Goal: Transaction & Acquisition: Subscribe to service/newsletter

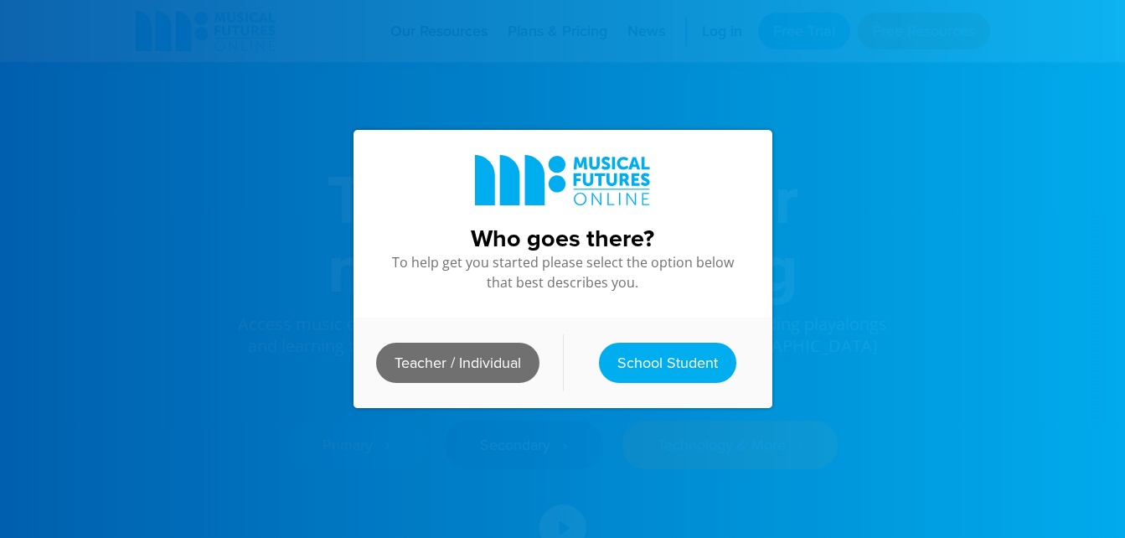
click at [458, 353] on link "Teacher / Individual" at bounding box center [457, 363] width 163 height 40
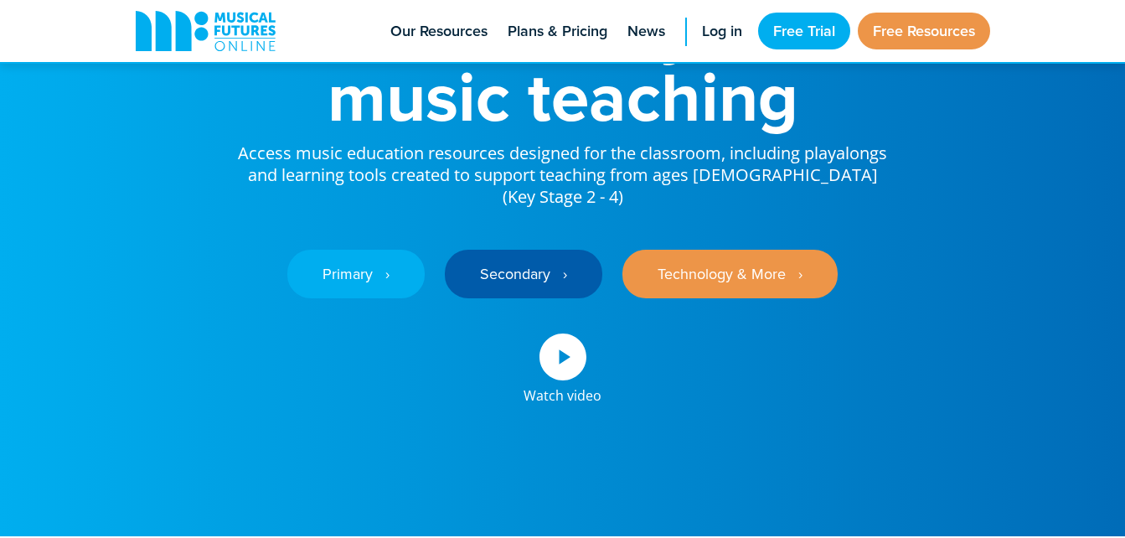
scroll to position [173, 0]
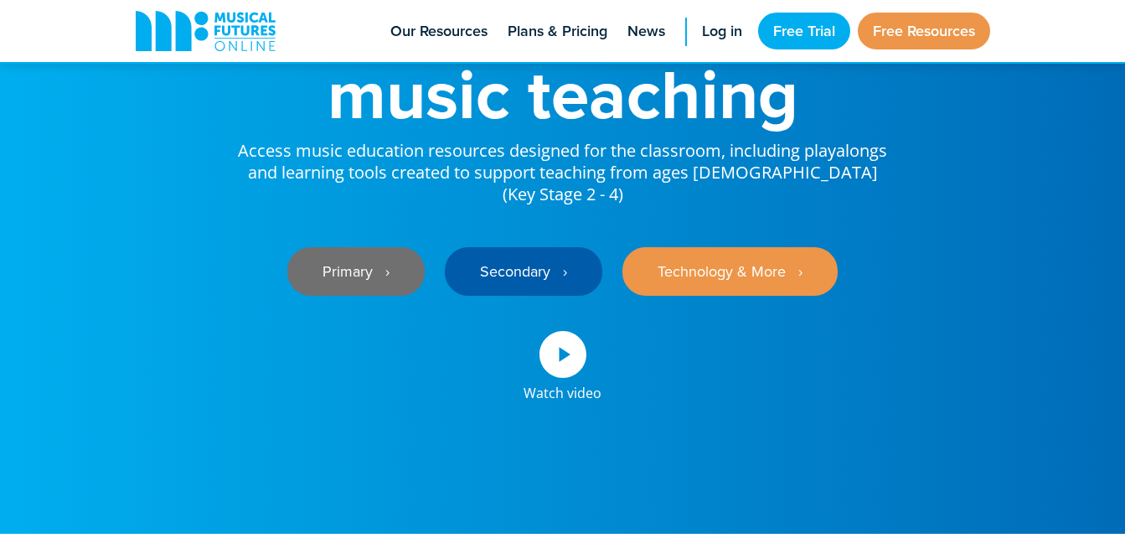
click at [319, 267] on link "Primary ‎‏‏‎ ‎ ›" at bounding box center [355, 271] width 137 height 49
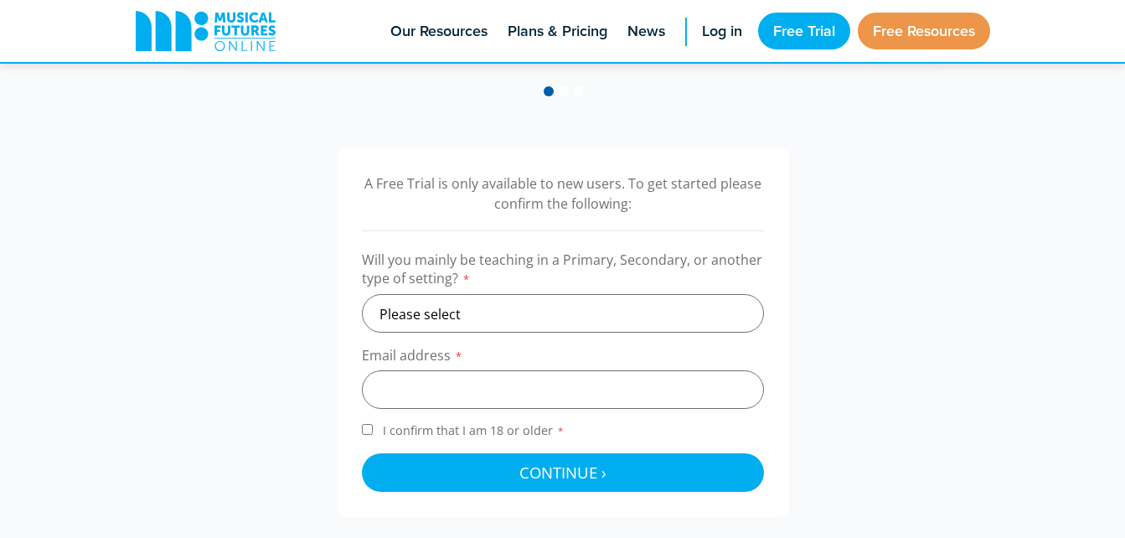
scroll to position [493, 0]
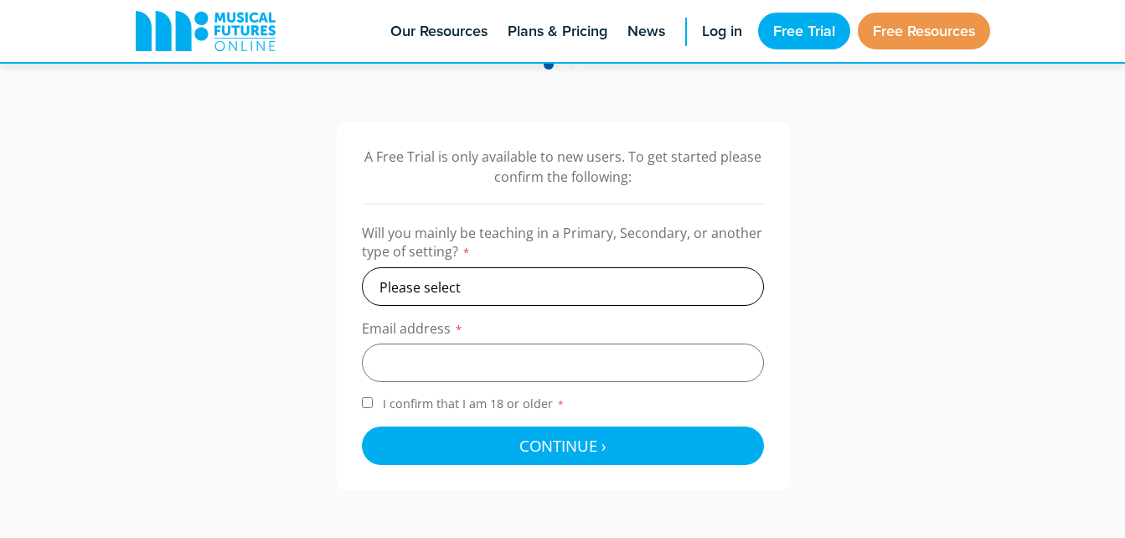
click at [504, 276] on select "Please select Primary Secondary Other" at bounding box center [563, 286] width 402 height 39
select select "primary"
click at [362, 267] on select "Please select Primary Secondary Other" at bounding box center [563, 286] width 402 height 39
click at [442, 349] on input "email" at bounding box center [563, 363] width 402 height 39
type input "alana.watson@education.wa.edu.au"
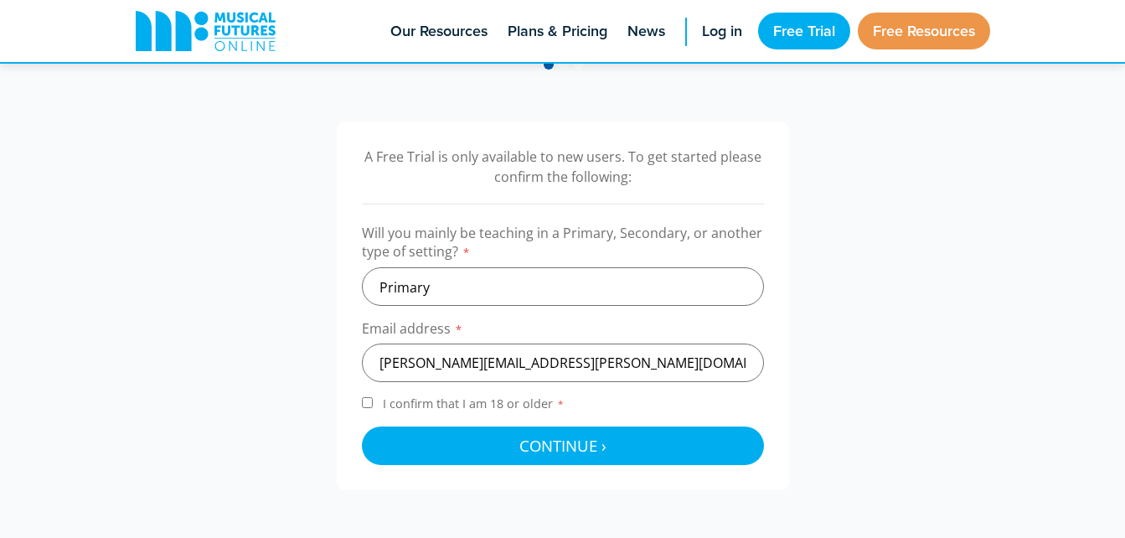
click at [379, 411] on label "I confirm that I am 18 or older *" at bounding box center [563, 406] width 402 height 23
click at [373, 408] on input "I confirm that I am 18 or older *" at bounding box center [367, 402] width 11 height 11
checkbox input "true"
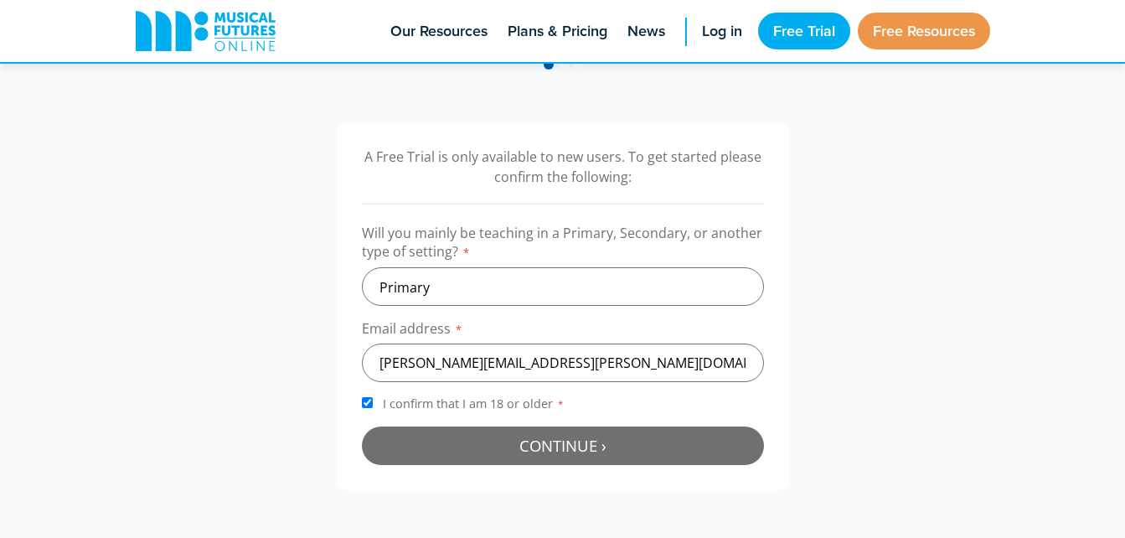
click at [504, 457] on button "Continue › Checking your details..." at bounding box center [563, 445] width 402 height 39
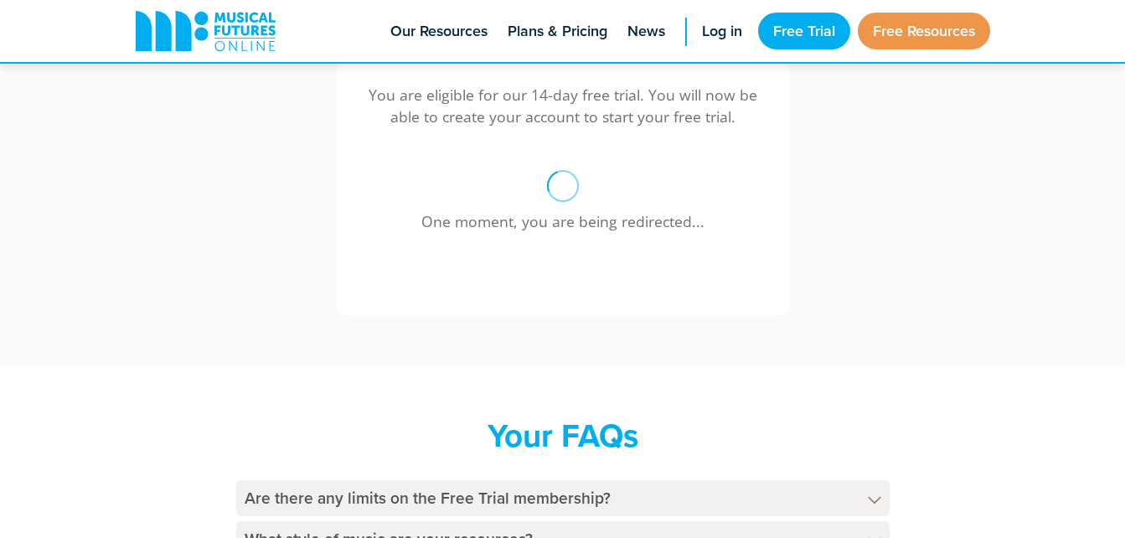
scroll to position [483, 0]
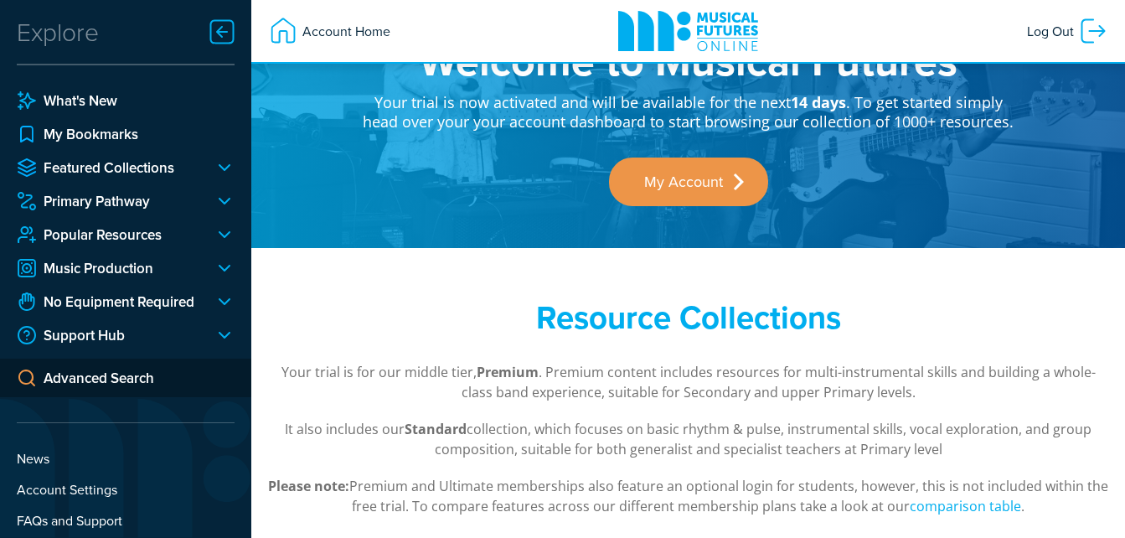
scroll to position [66, 0]
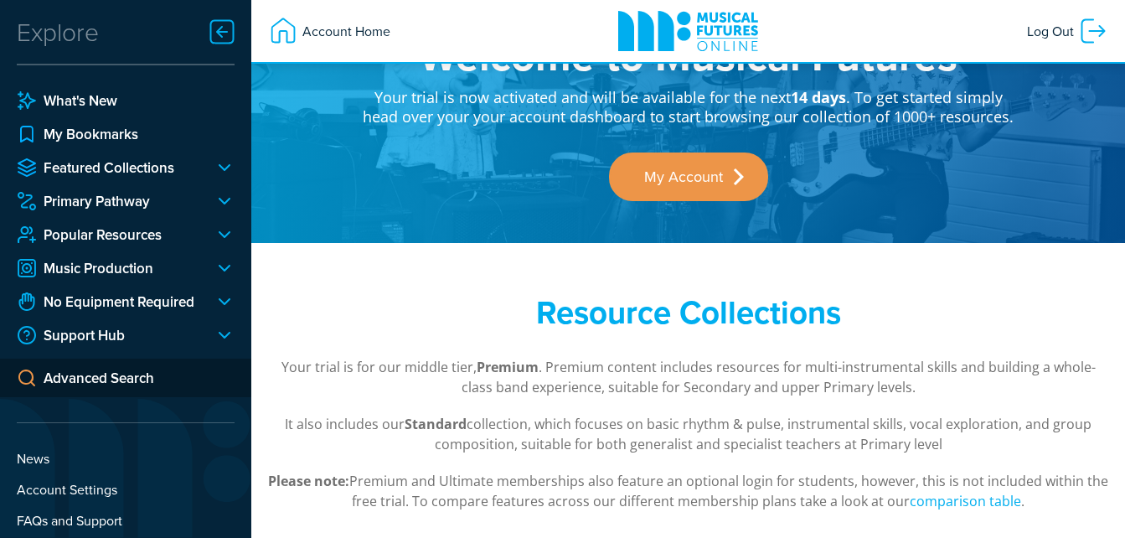
click at [216, 204] on div at bounding box center [218, 201] width 34 height 20
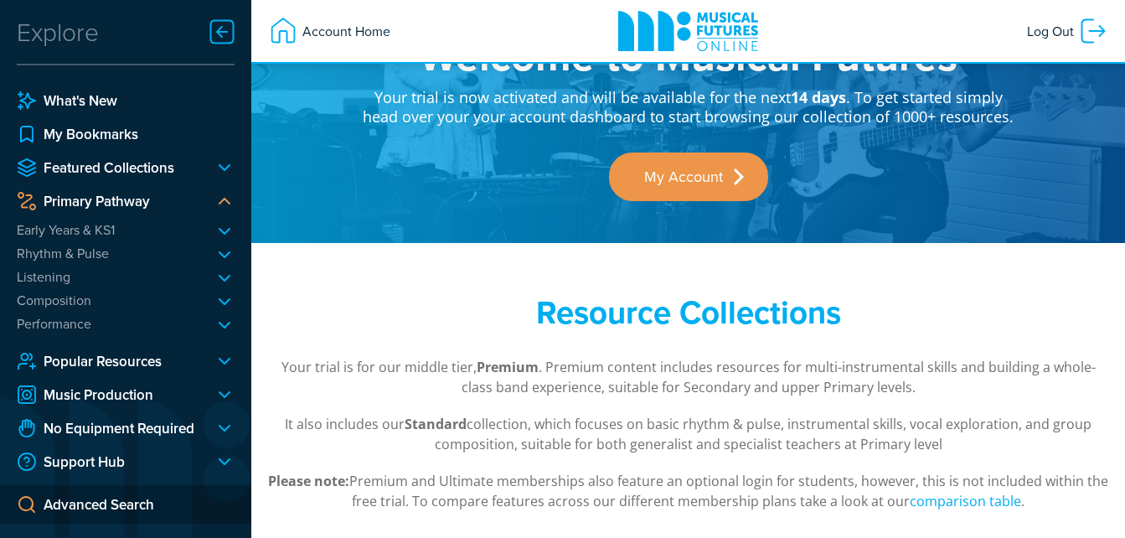
scroll to position [44, 0]
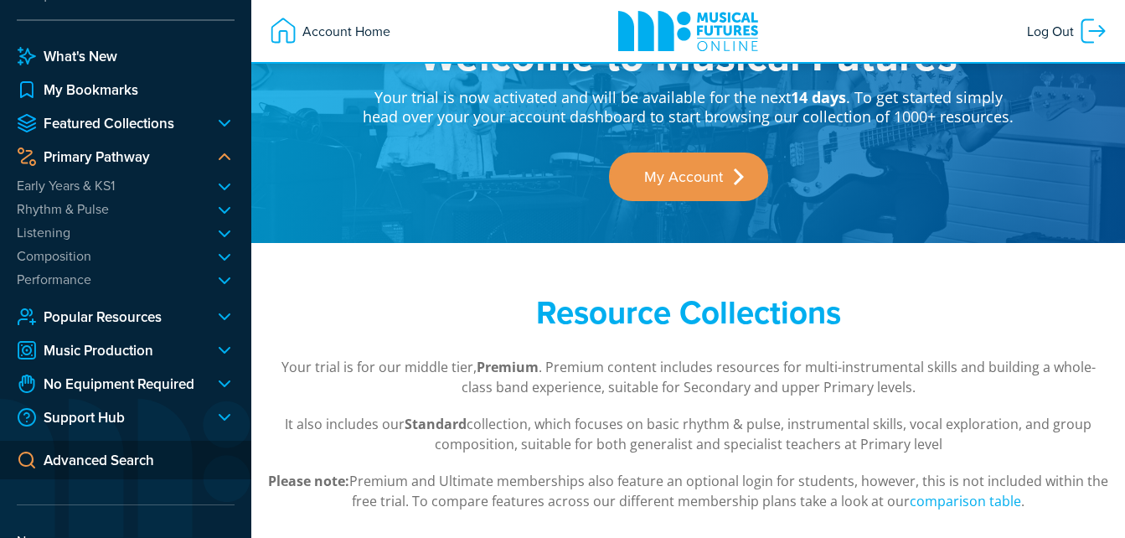
click at [113, 177] on li "Early Years & KS1 All About Me Animals" at bounding box center [126, 186] width 218 height 18
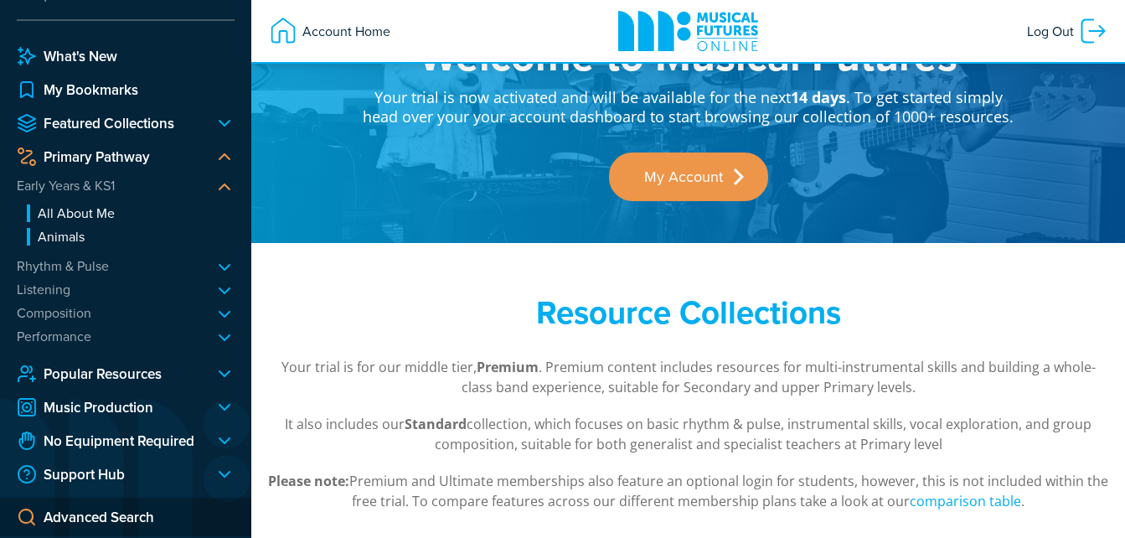
click at [136, 258] on li "Rhythm & Pulse Body Beat Basics Percussion Play Rhythmic Roots Drumming Legends…" at bounding box center [126, 266] width 218 height 18
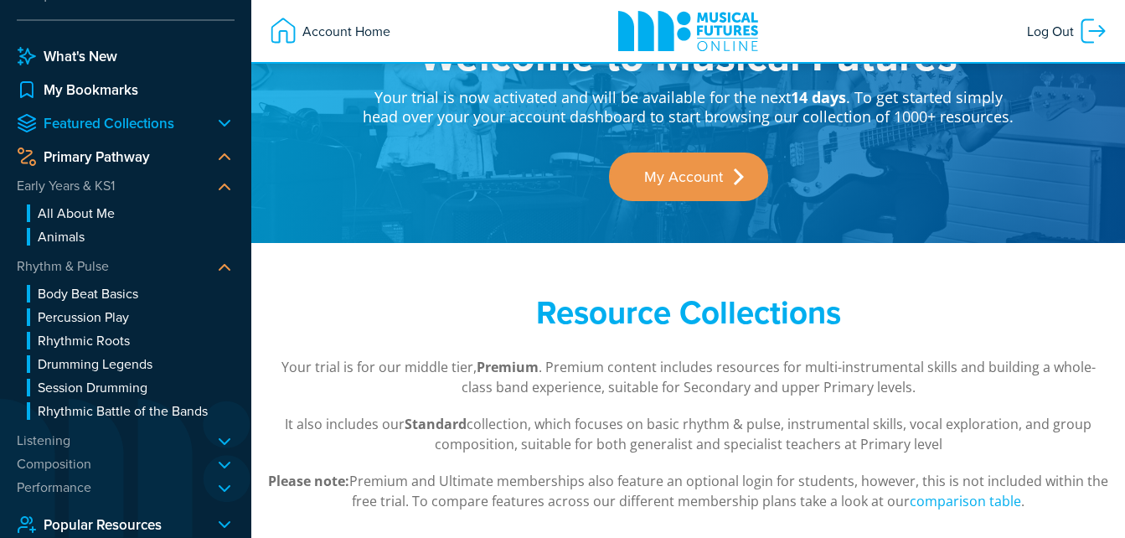
click at [188, 117] on link "Featured Collections" at bounding box center [109, 123] width 184 height 20
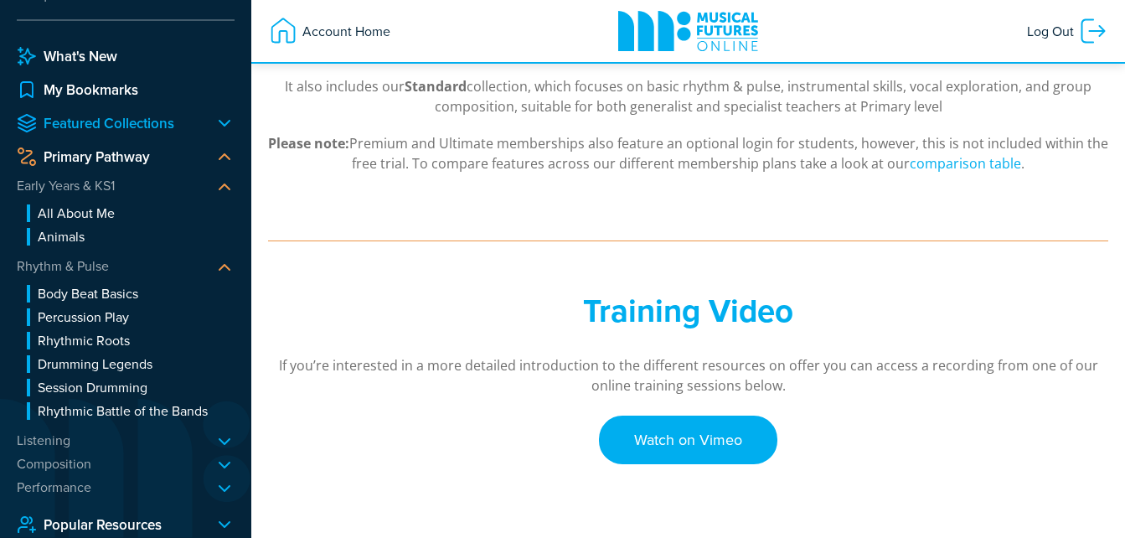
scroll to position [405, 0]
